Goal: Obtain resource: Download file/media

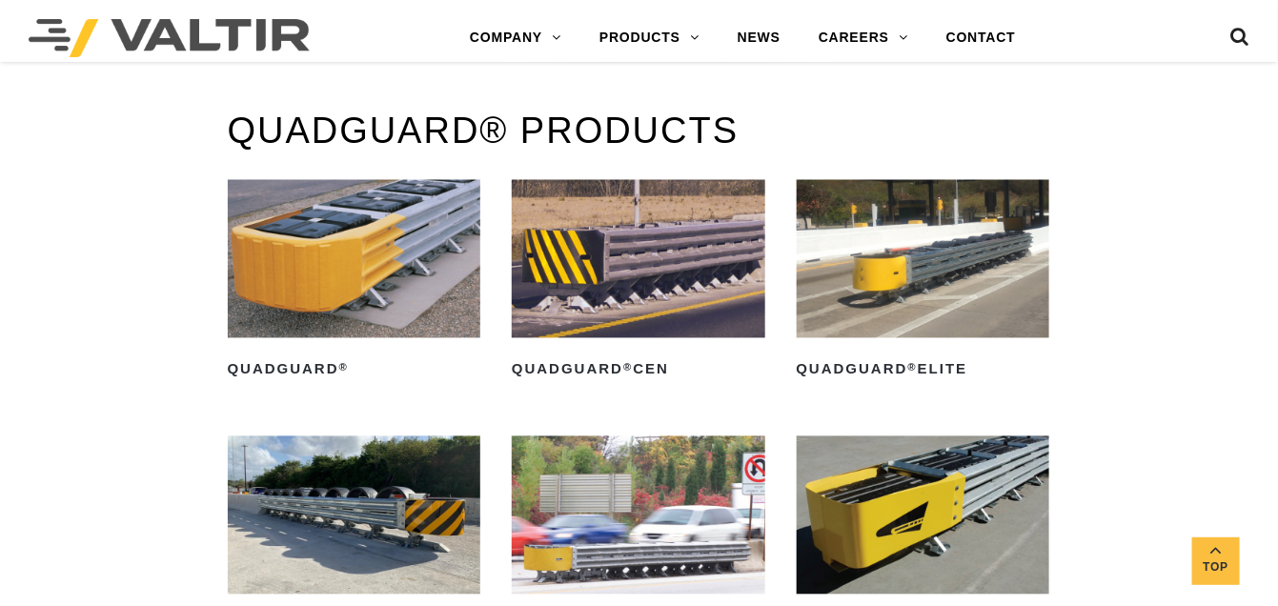
scroll to position [1049, 0]
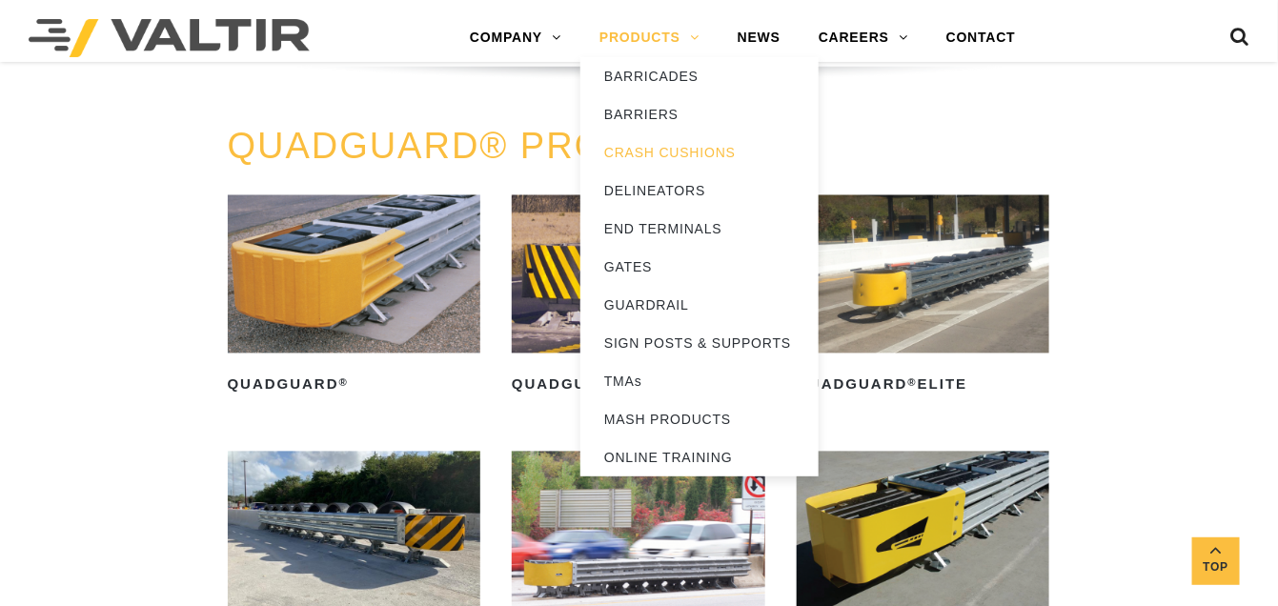
click at [635, 22] on link "PRODUCTS" at bounding box center [650, 38] width 138 height 38
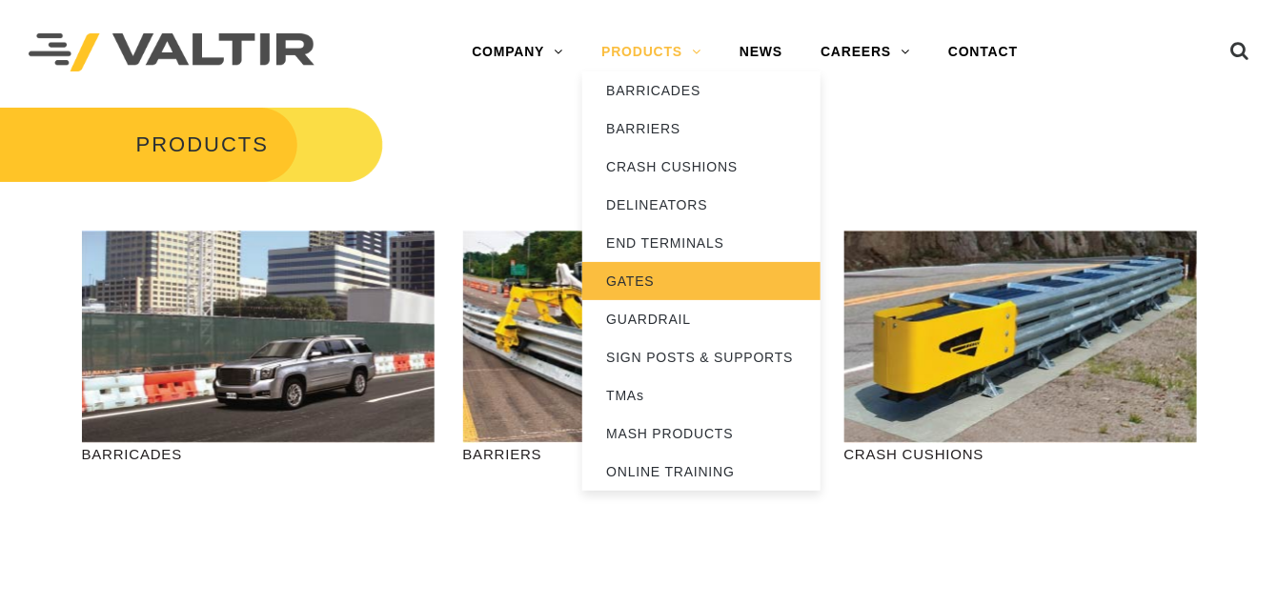
click at [647, 280] on link "GATES" at bounding box center [701, 281] width 238 height 38
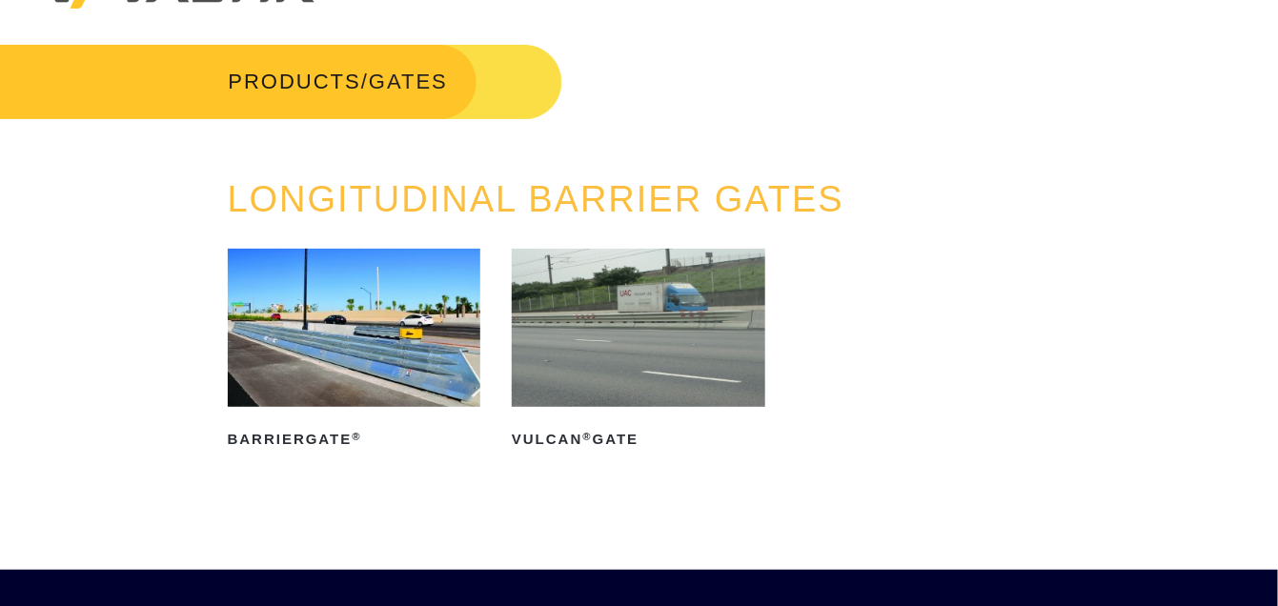
scroll to position [95, 0]
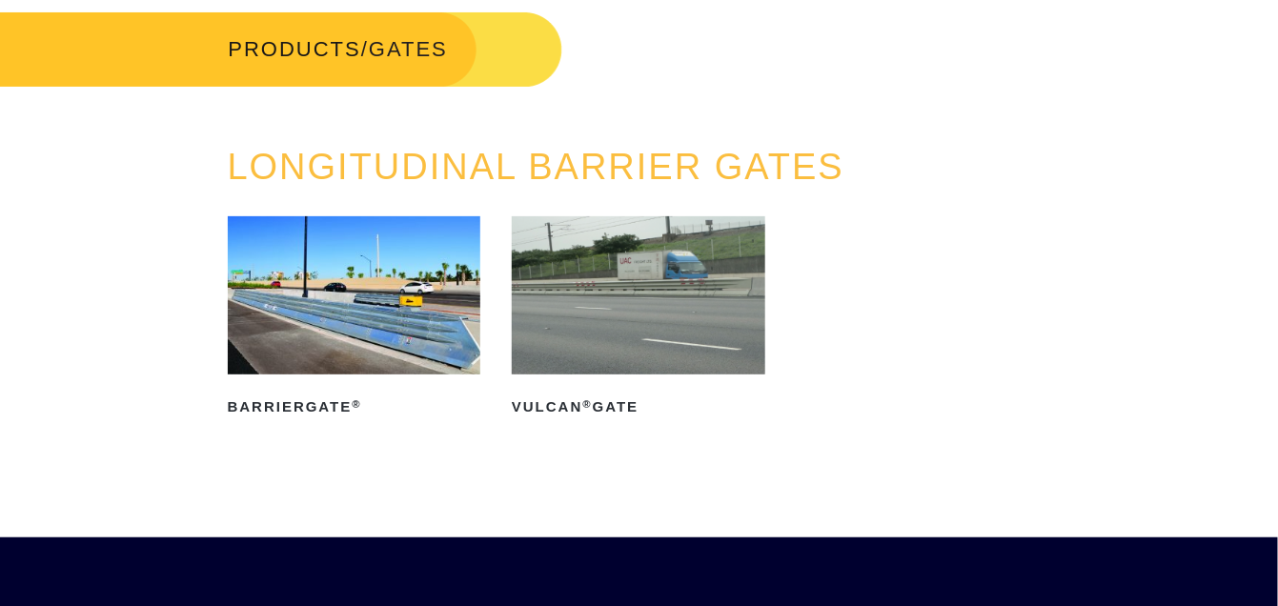
click at [336, 319] on img at bounding box center [355, 295] width 254 height 158
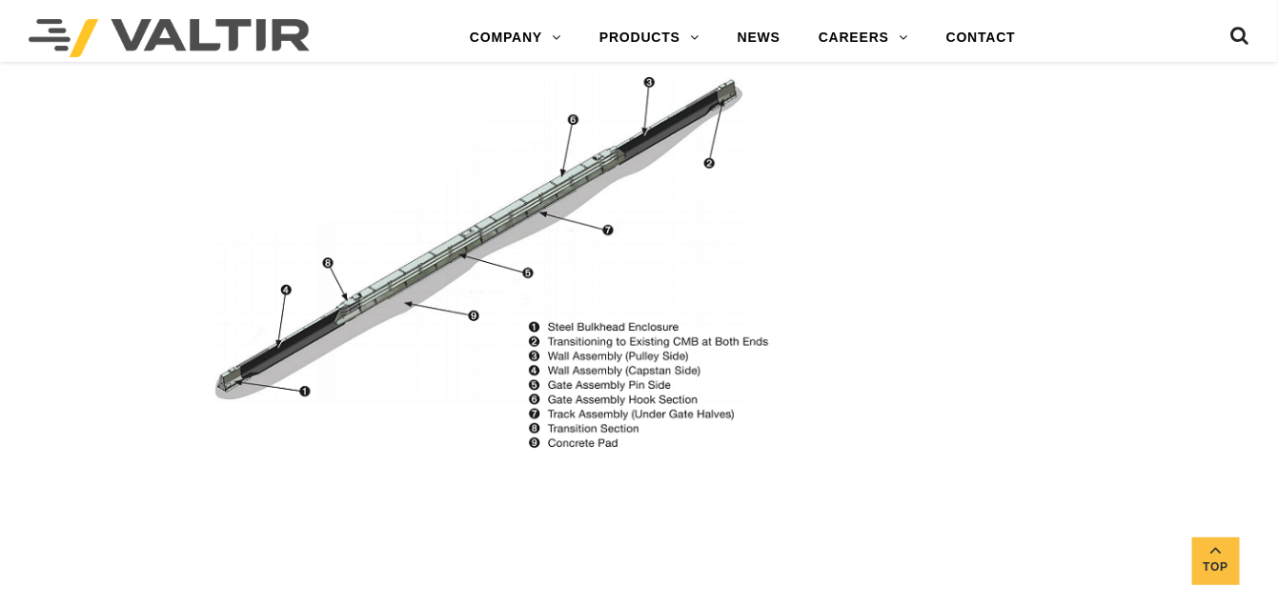
scroll to position [1049, 0]
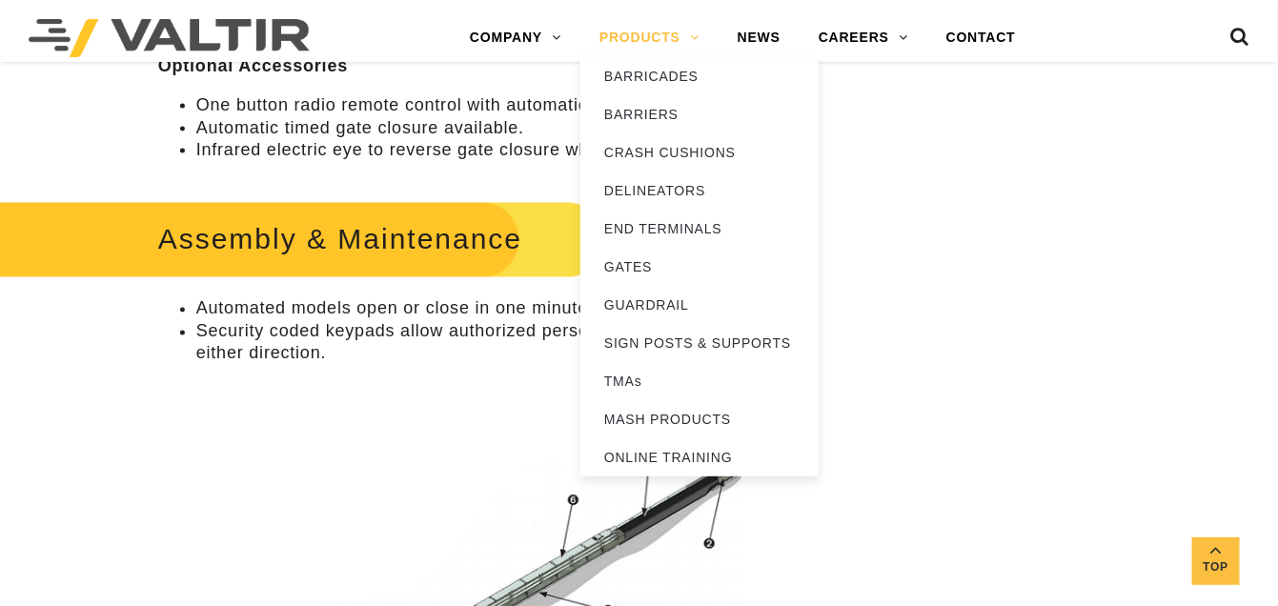
click at [624, 38] on link "PRODUCTS" at bounding box center [650, 38] width 138 height 38
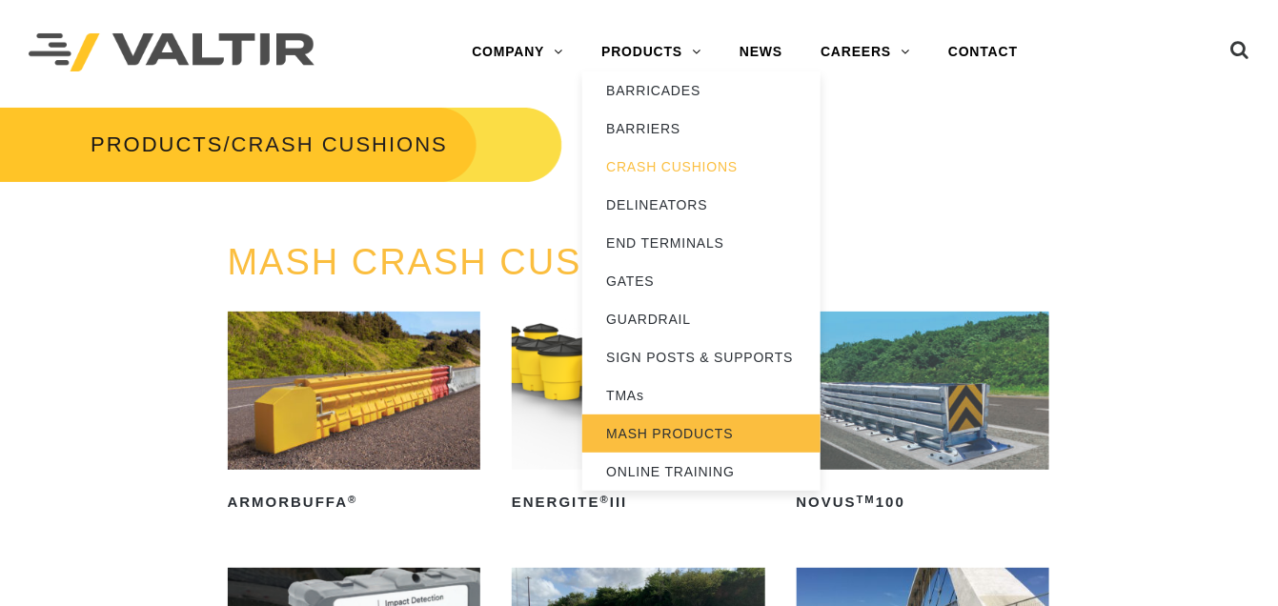
click at [683, 430] on link "MASH PRODUCTS" at bounding box center [701, 434] width 238 height 38
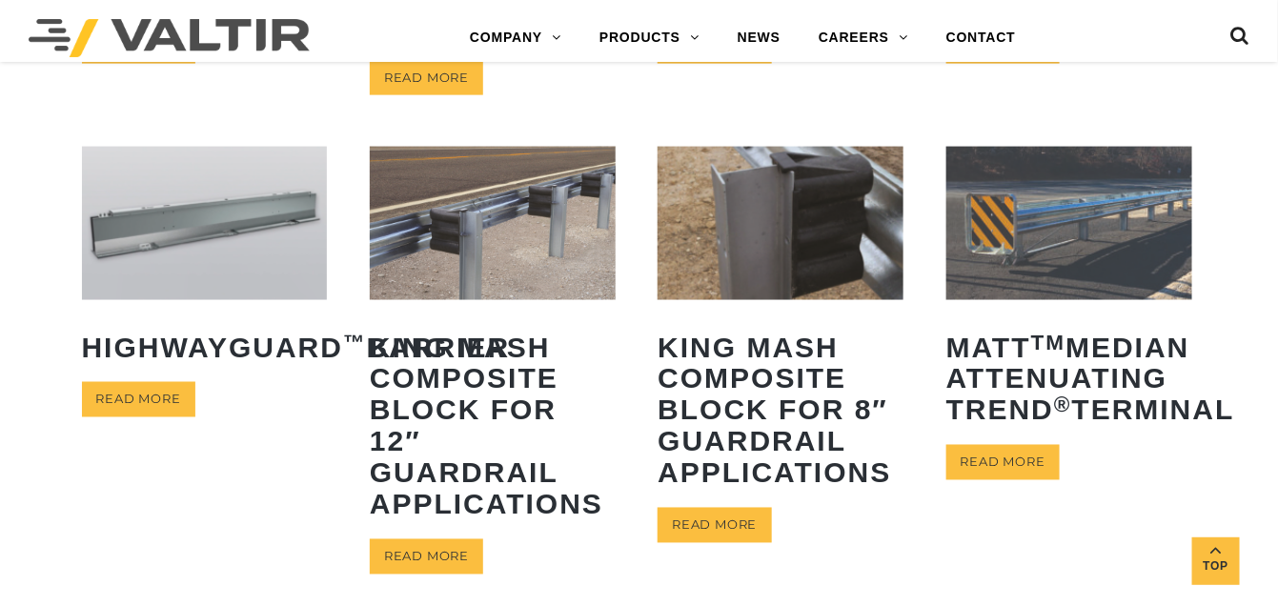
scroll to position [858, 0]
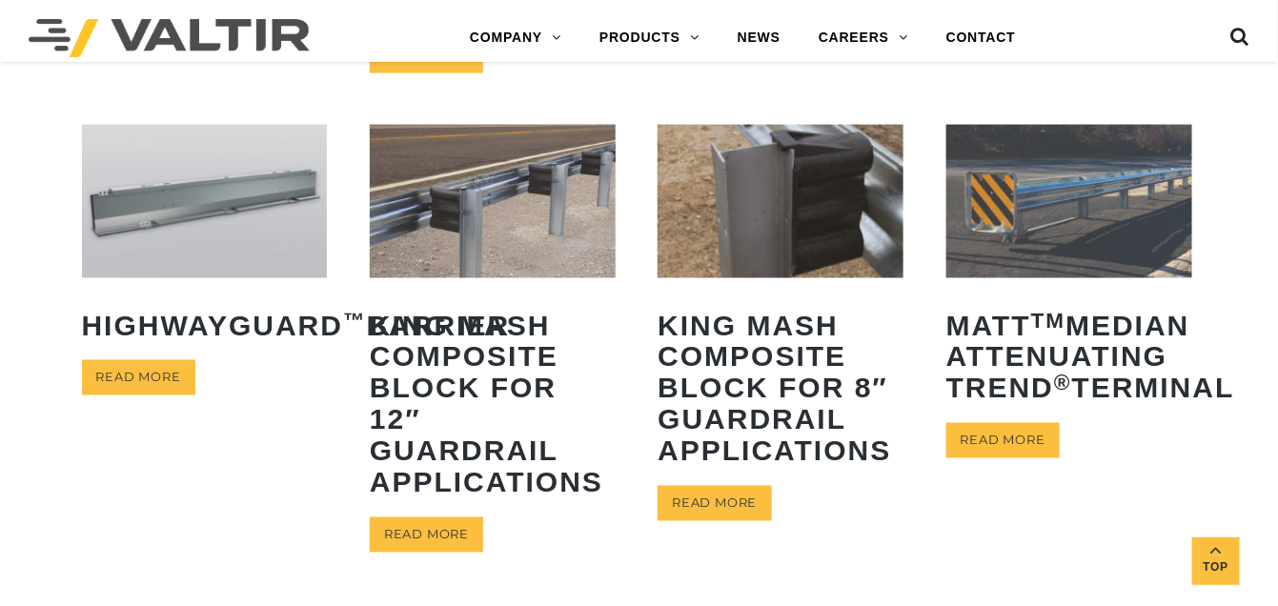
click at [163, 208] on img at bounding box center [205, 201] width 246 height 153
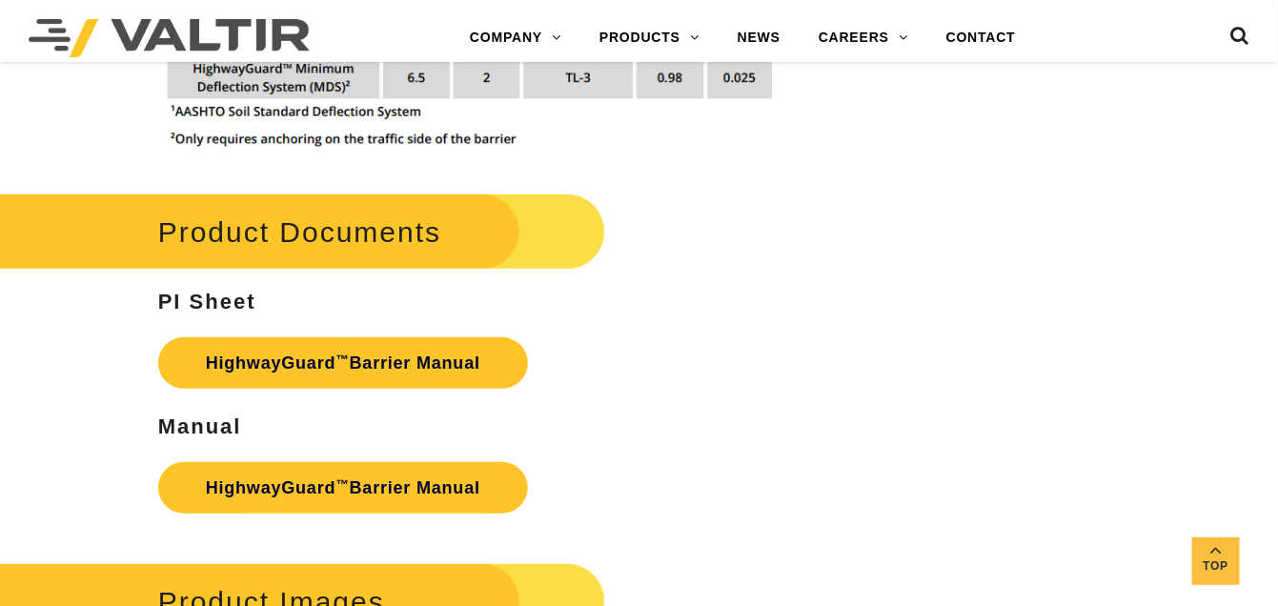
scroll to position [2479, 0]
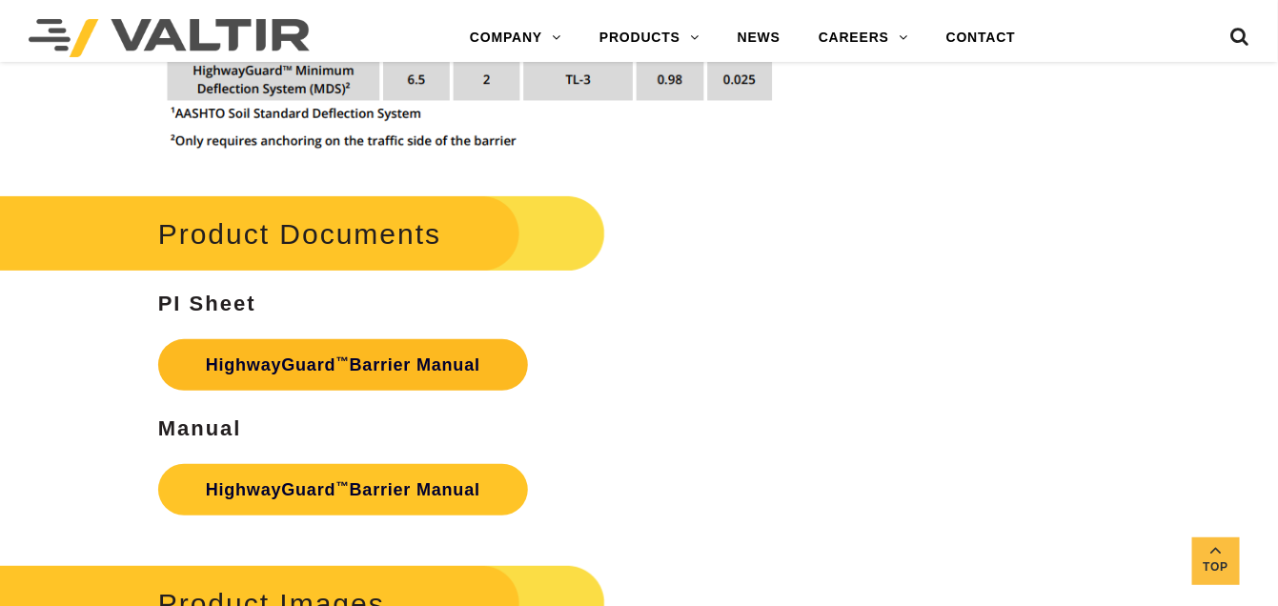
click at [305, 360] on link "HighwayGuard ™ Barrier Manual" at bounding box center [343, 364] width 370 height 51
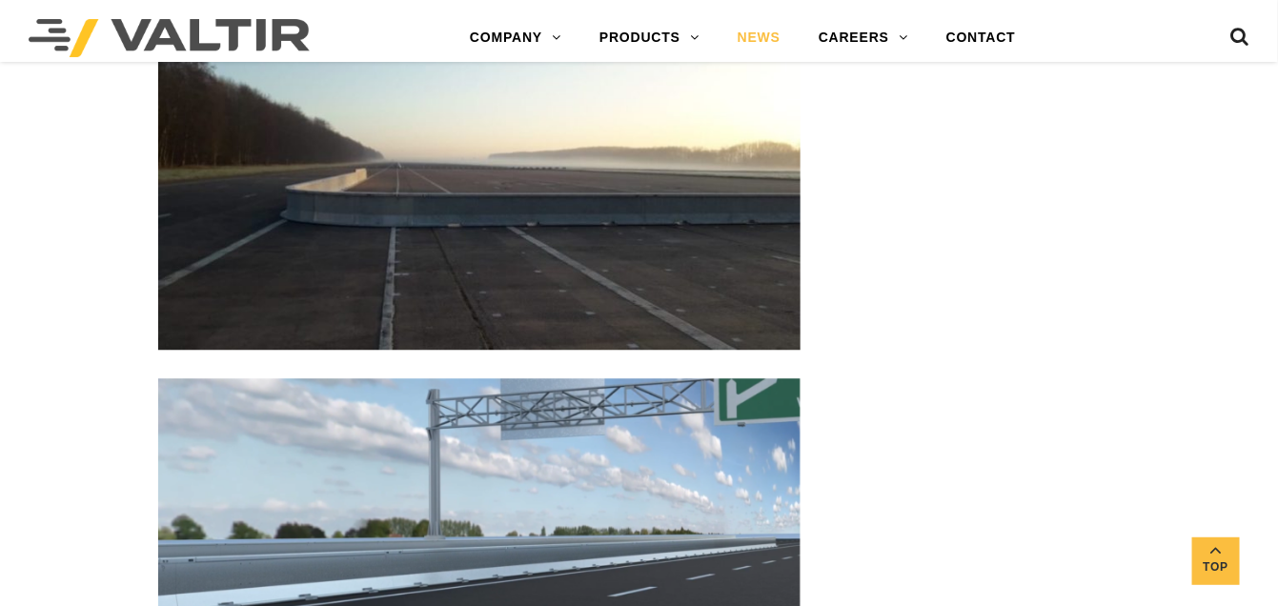
scroll to position [3719, 0]
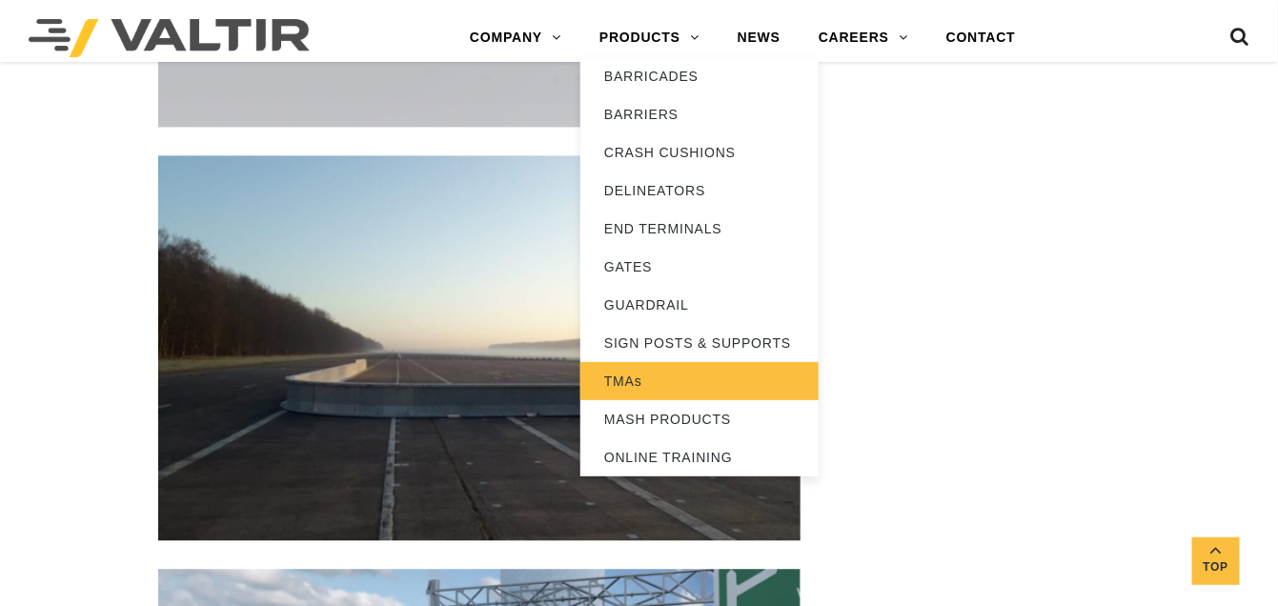
click at [648, 372] on link "TMAs" at bounding box center [700, 381] width 238 height 38
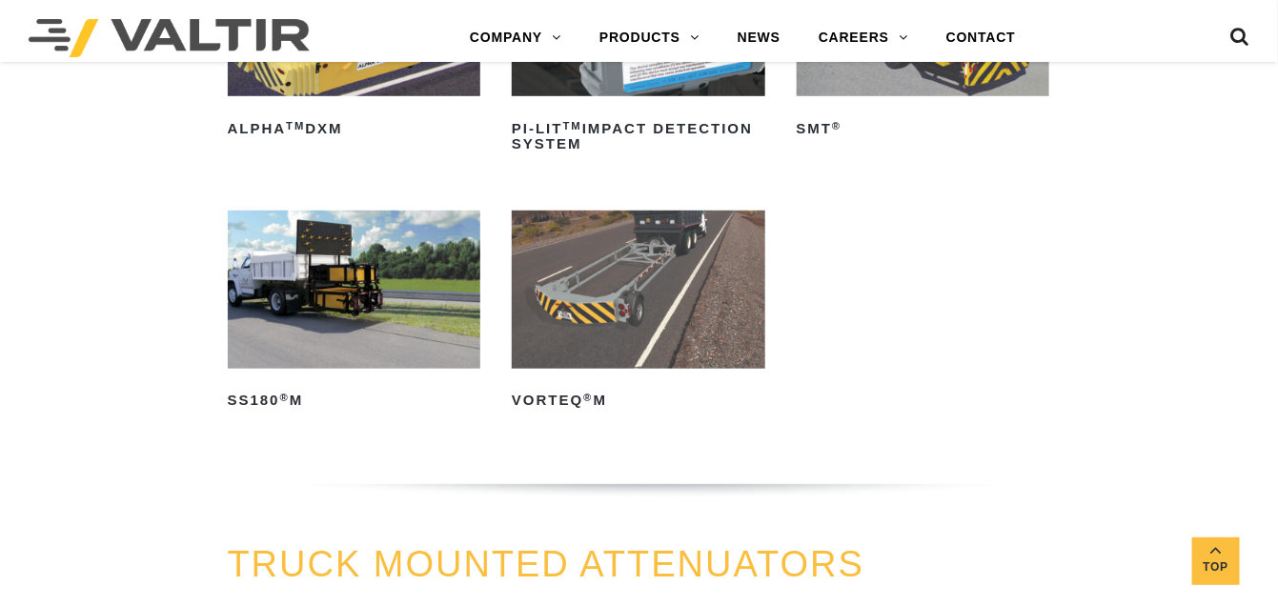
scroll to position [381, 0]
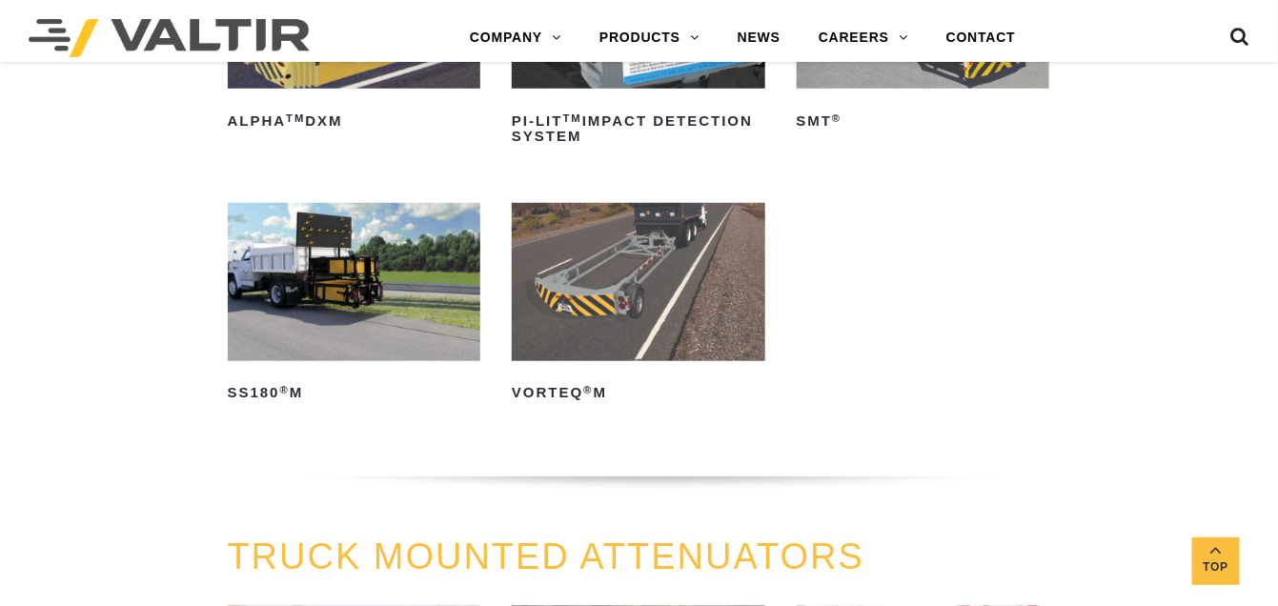
click at [1023, 340] on ul "ALPHA TM DXM Read more PI-LIT TM Impact Detection System Read more SMT ® Read m…" at bounding box center [640, 194] width 824 height 529
click at [1121, 340] on div "MASH TMAs ALPHA TM DXM Read more PI-LIT TM Impact Detection System Read more SM…" at bounding box center [639, 200] width 1278 height 676
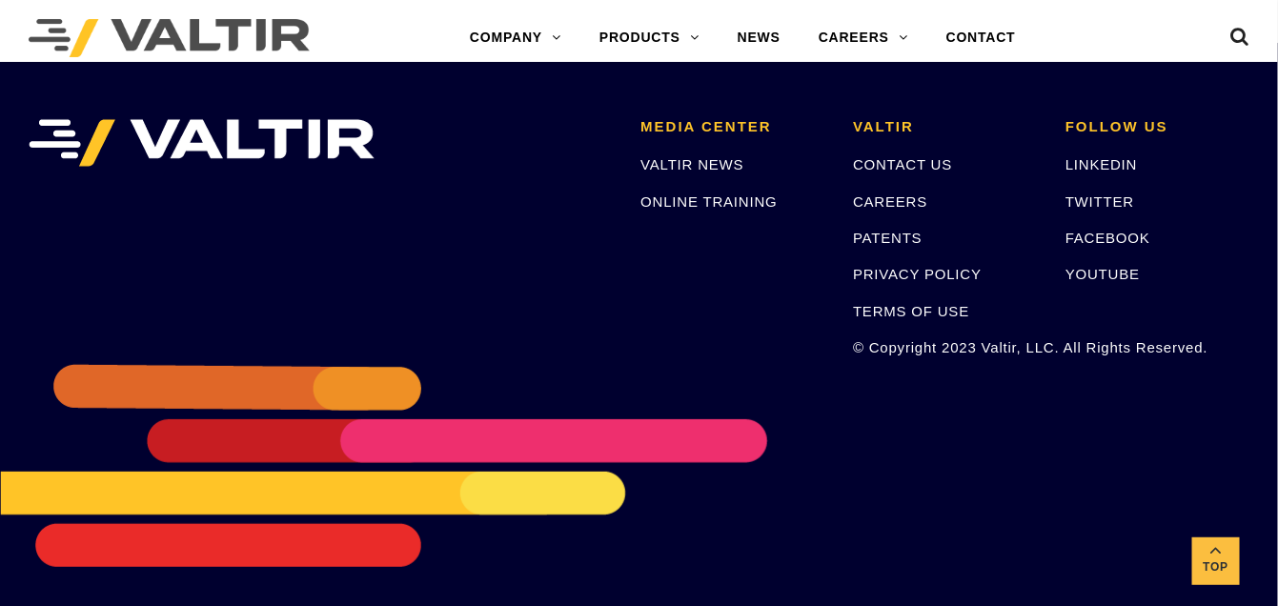
scroll to position [2446, 0]
